Goal: Task Accomplishment & Management: Use online tool/utility

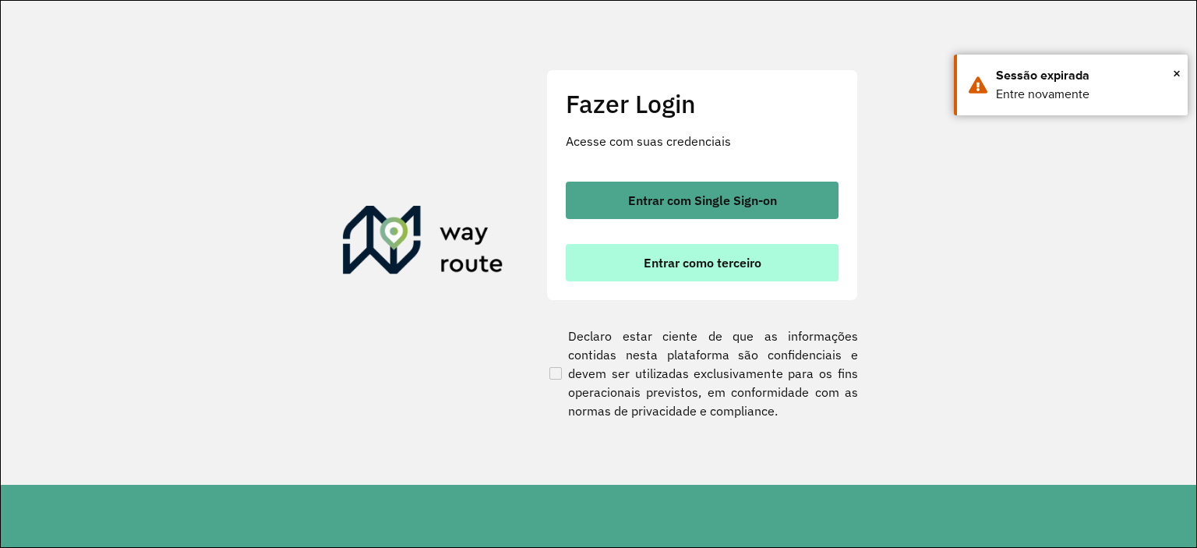
click at [748, 265] on span "Entrar como terceiro" at bounding box center [702, 262] width 118 height 12
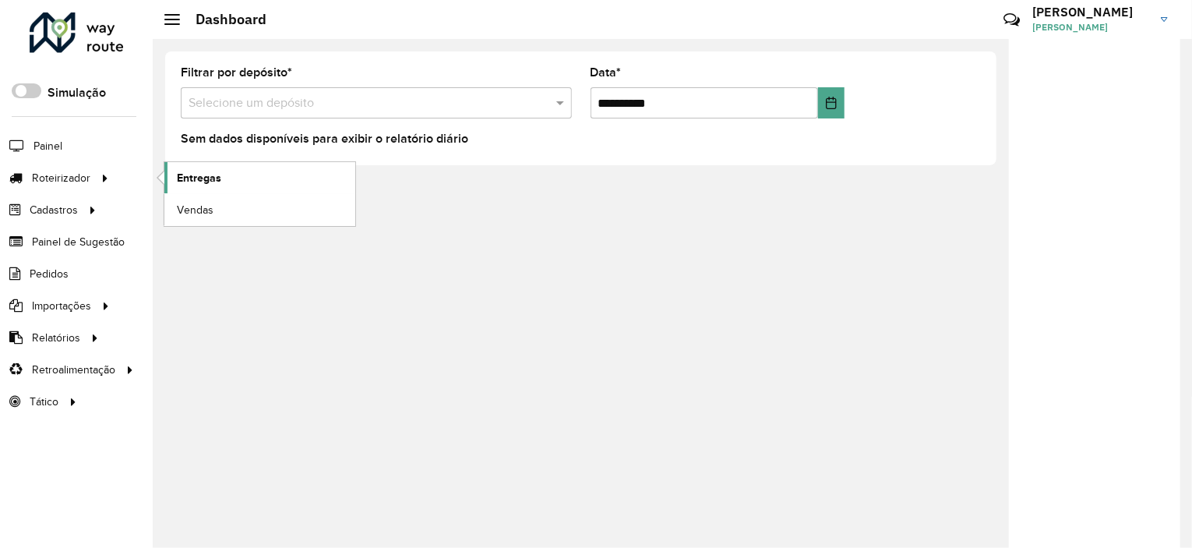
click at [212, 165] on link "Entregas" at bounding box center [259, 177] width 191 height 31
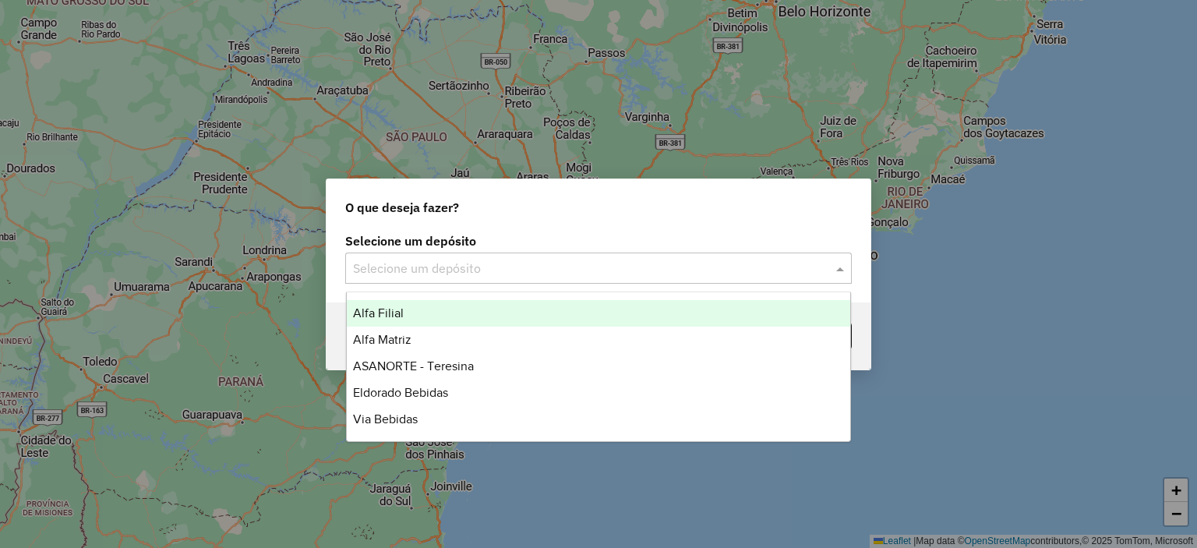
click at [577, 274] on input "text" at bounding box center [583, 268] width 460 height 19
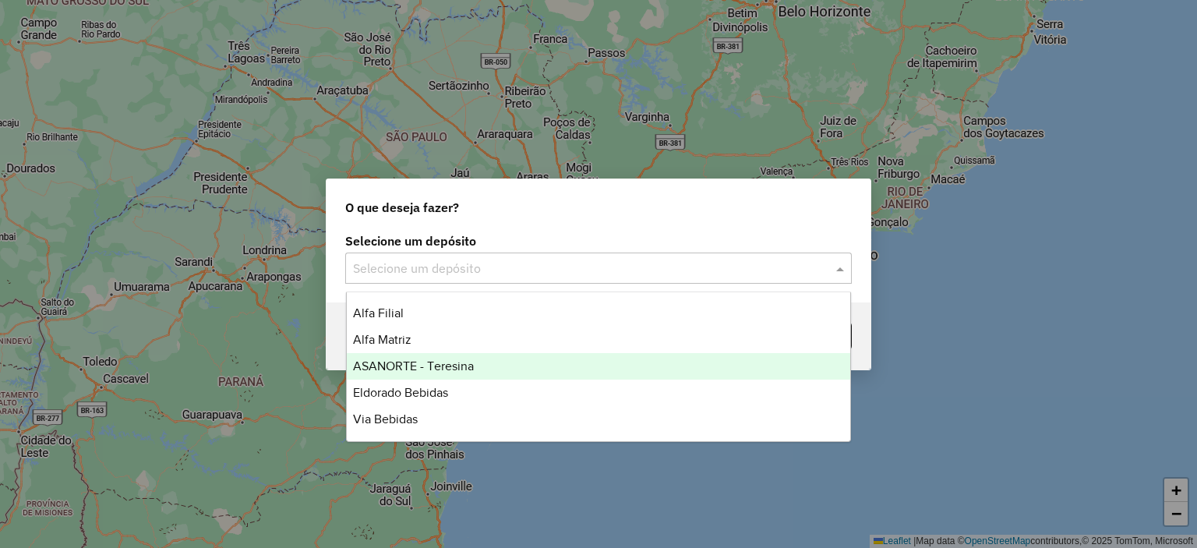
click at [507, 370] on div "ASANORTE - Teresina" at bounding box center [599, 366] width 504 height 26
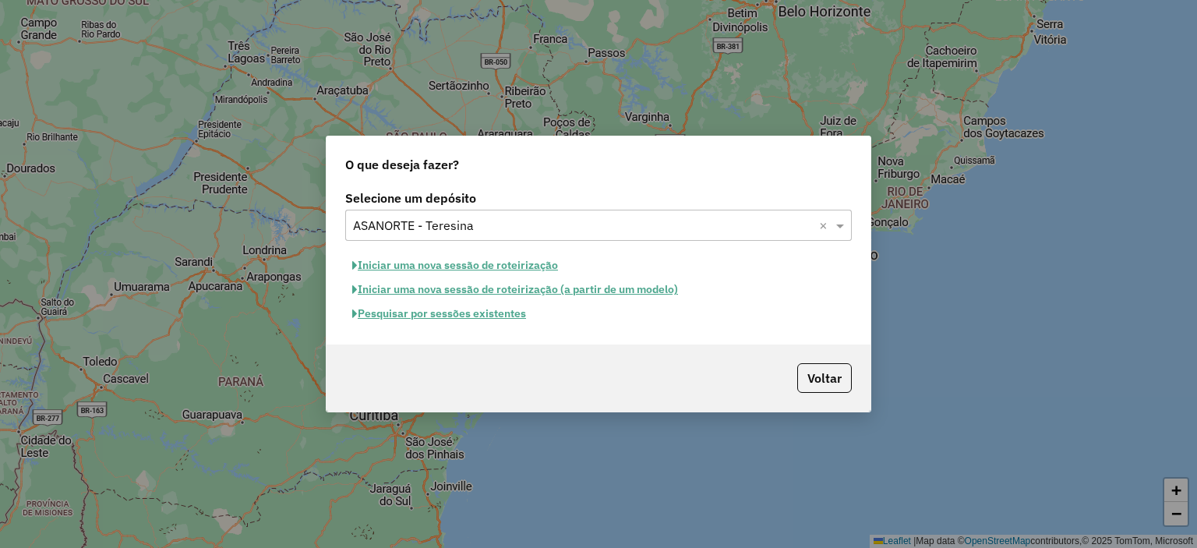
click at [504, 320] on button "Pesquisar por sessões existentes" at bounding box center [439, 313] width 188 height 24
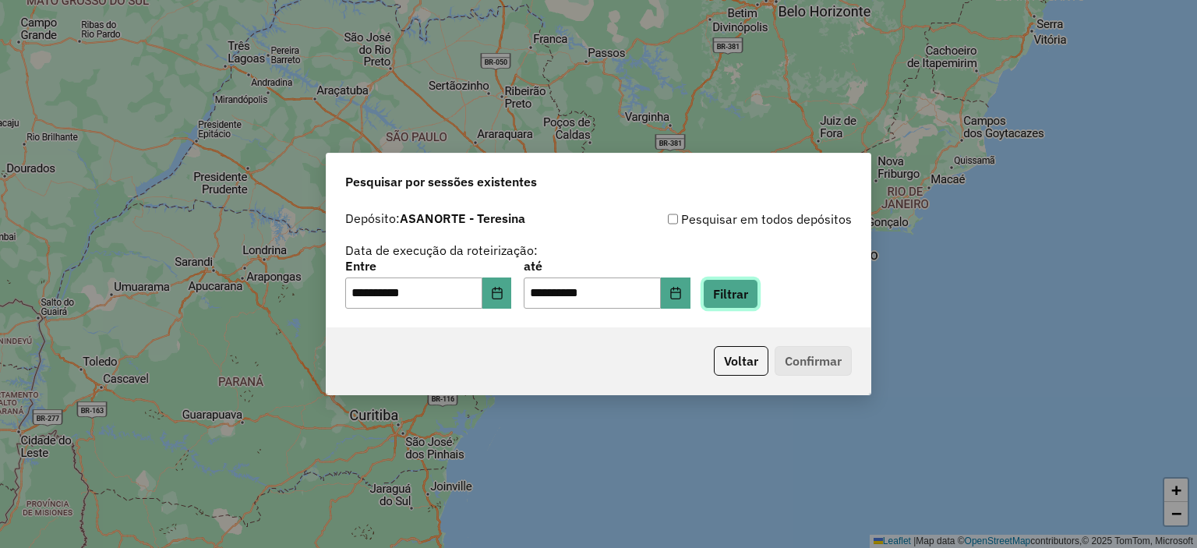
click at [734, 280] on button "Filtrar" at bounding box center [730, 294] width 55 height 30
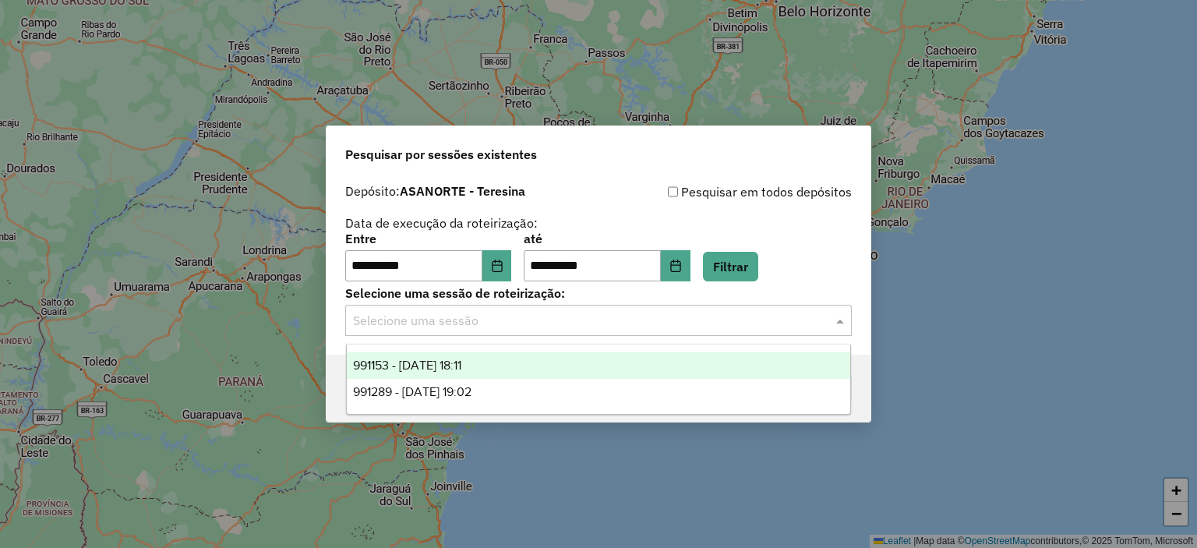
click at [541, 328] on input "text" at bounding box center [583, 321] width 460 height 19
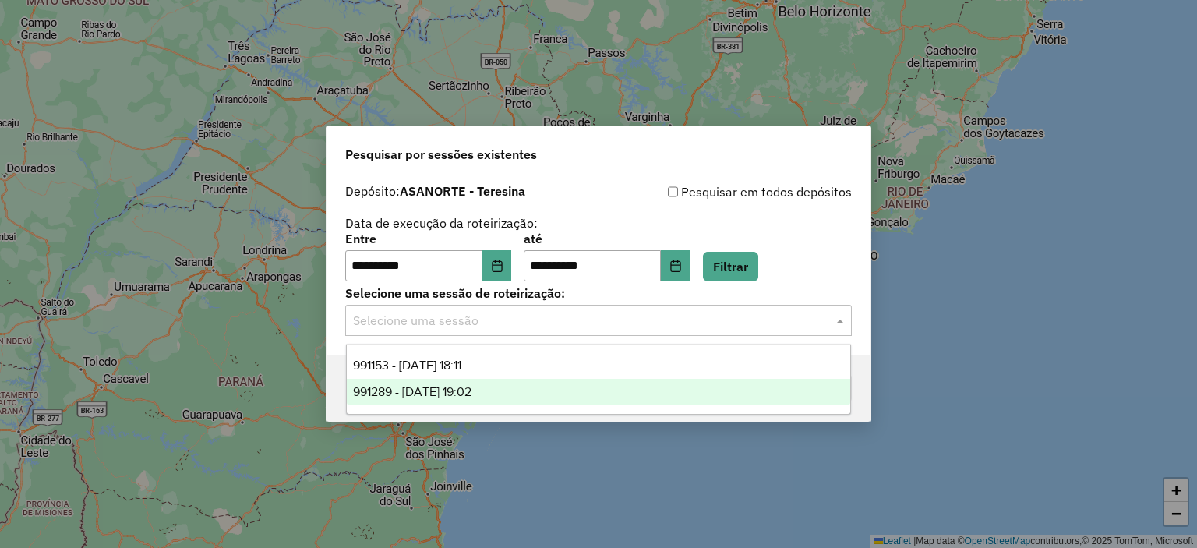
click at [471, 389] on span "991289 - [DATE] 19:02" at bounding box center [412, 391] width 118 height 13
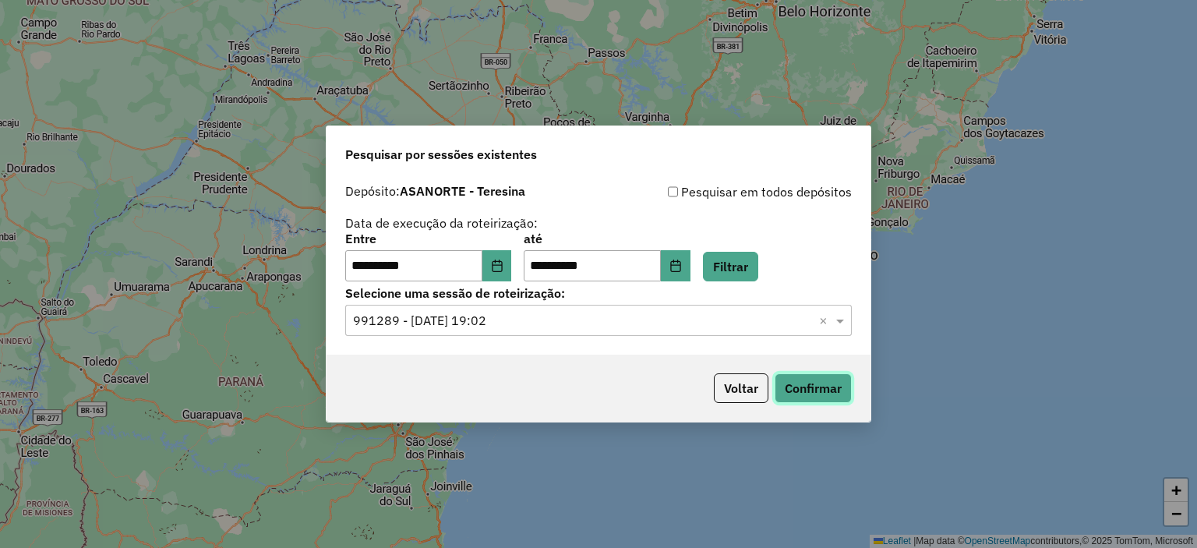
click at [819, 379] on button "Confirmar" at bounding box center [812, 388] width 77 height 30
